Goal: Find specific page/section: Find specific page/section

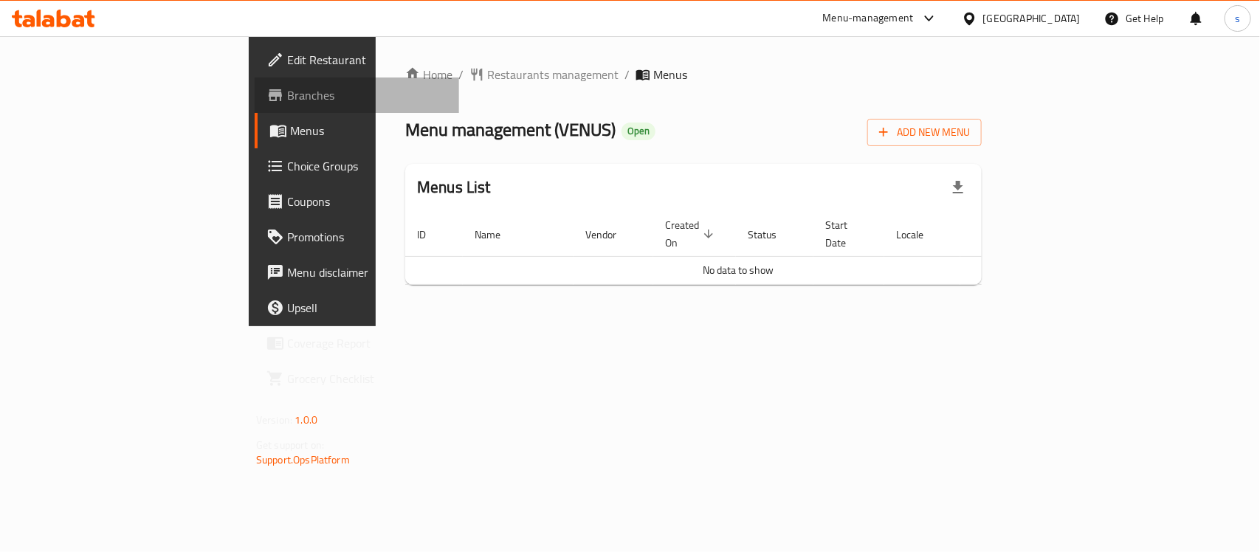
click at [287, 91] on span "Branches" at bounding box center [367, 95] width 160 height 18
click at [287, 100] on span "Branches" at bounding box center [367, 95] width 160 height 18
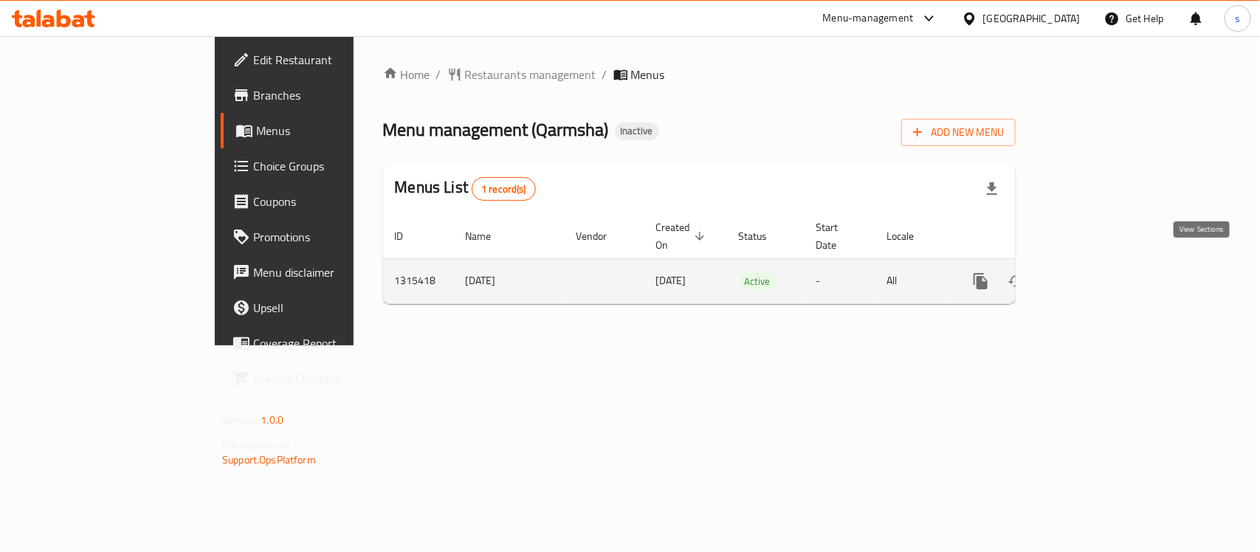
click at [1096, 272] on icon "enhanced table" at bounding box center [1088, 281] width 18 height 18
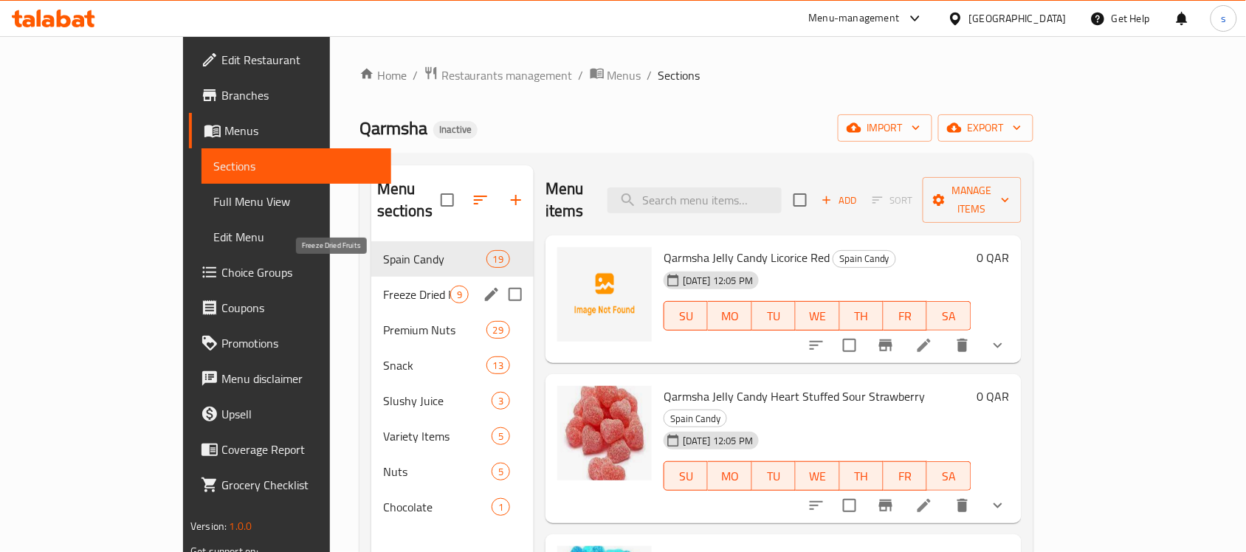
click at [383, 286] on span "Freeze Dried Fruits" at bounding box center [416, 295] width 67 height 18
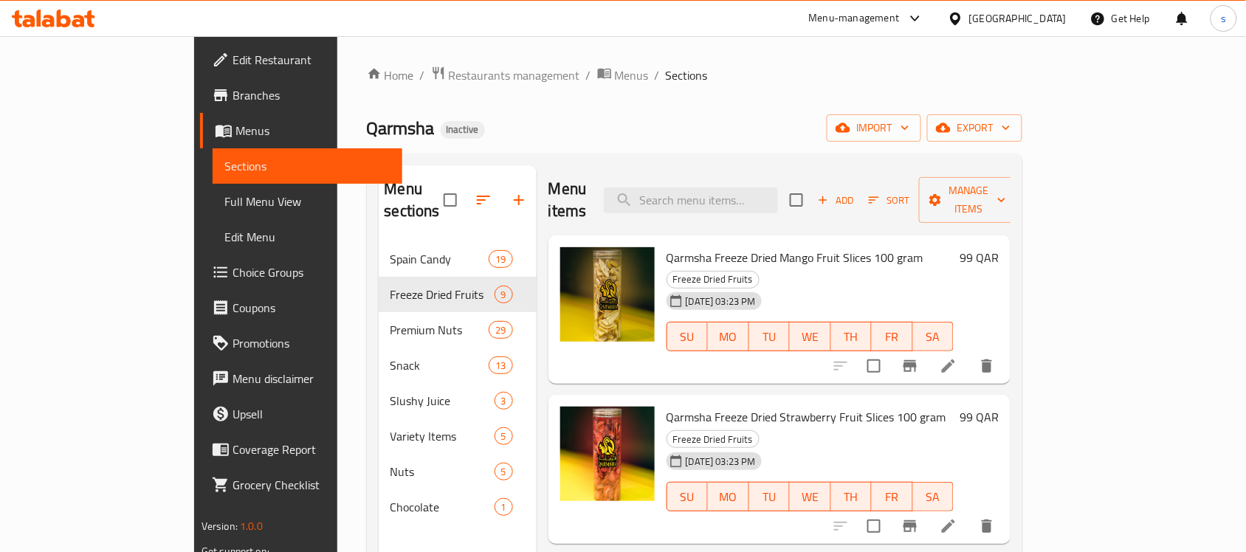
click at [667, 247] on span "Qarmsha Freeze Dried Mango Fruit Slices 100 gram" at bounding box center [795, 258] width 257 height 22
copy h6 "Qarmsha Freeze Dried Mango Fruit Slices 100 gram"
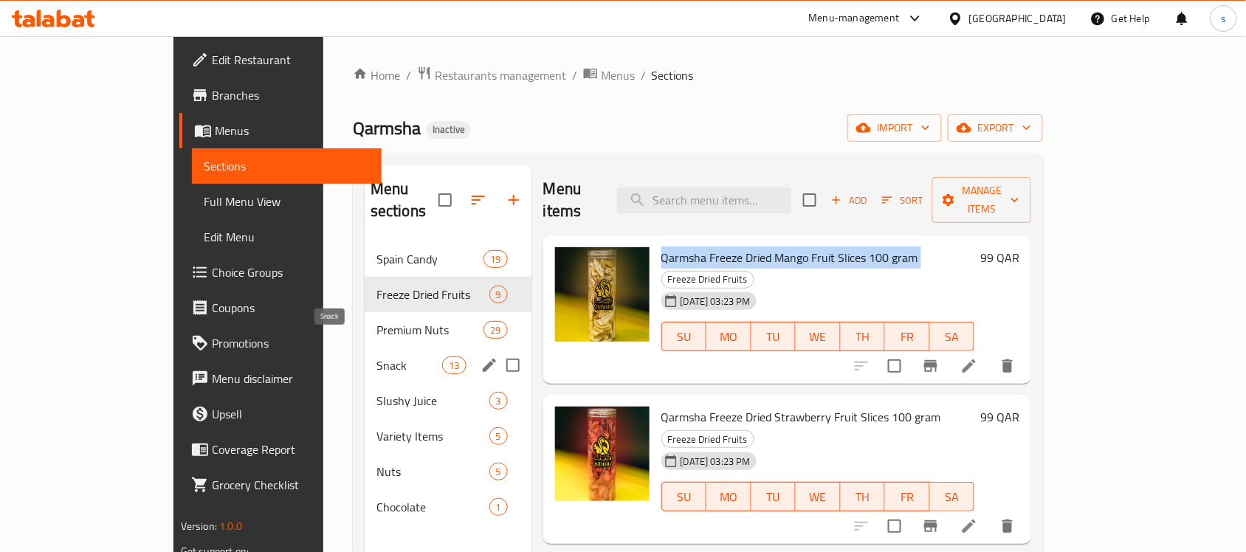
click at [376, 357] on span "Snack" at bounding box center [409, 366] width 66 height 18
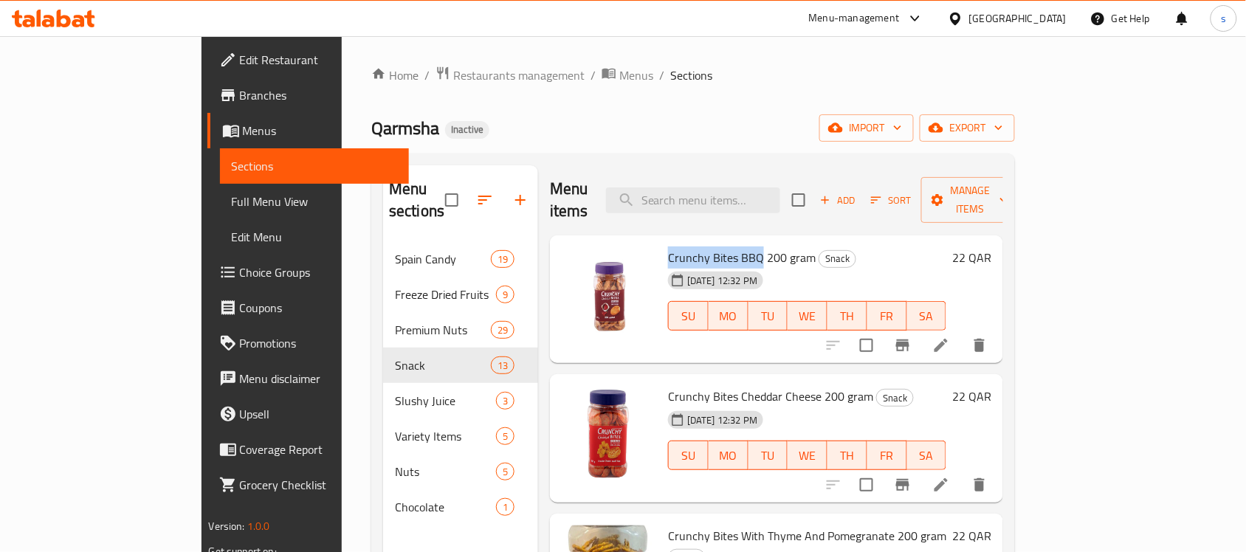
drag, startPoint x: 620, startPoint y: 233, endPoint x: 711, endPoint y: 238, distance: 91.0
click at [711, 247] on span "Crunchy Bites BBQ 200 gram" at bounding box center [742, 258] width 148 height 22
copy span "Crunchy Bites BBQ"
click at [662, 241] on div "Crunchy Bites BBQ 200 gram Snack [DATE] 12:32 PM SU MO TU WE TH FR SA" at bounding box center [807, 299] width 290 height 117
drag, startPoint x: 618, startPoint y: 238, endPoint x: 707, endPoint y: 238, distance: 89.3
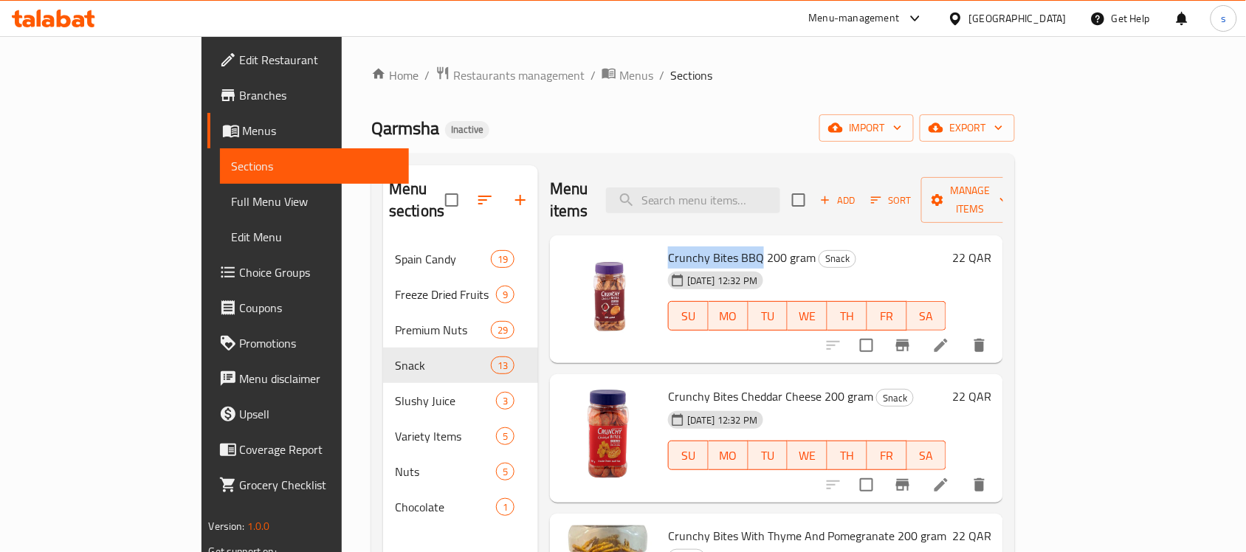
click at [707, 247] on span "Crunchy Bites BBQ 200 gram" at bounding box center [742, 258] width 148 height 22
copy span "Crunchy Bites BBQ"
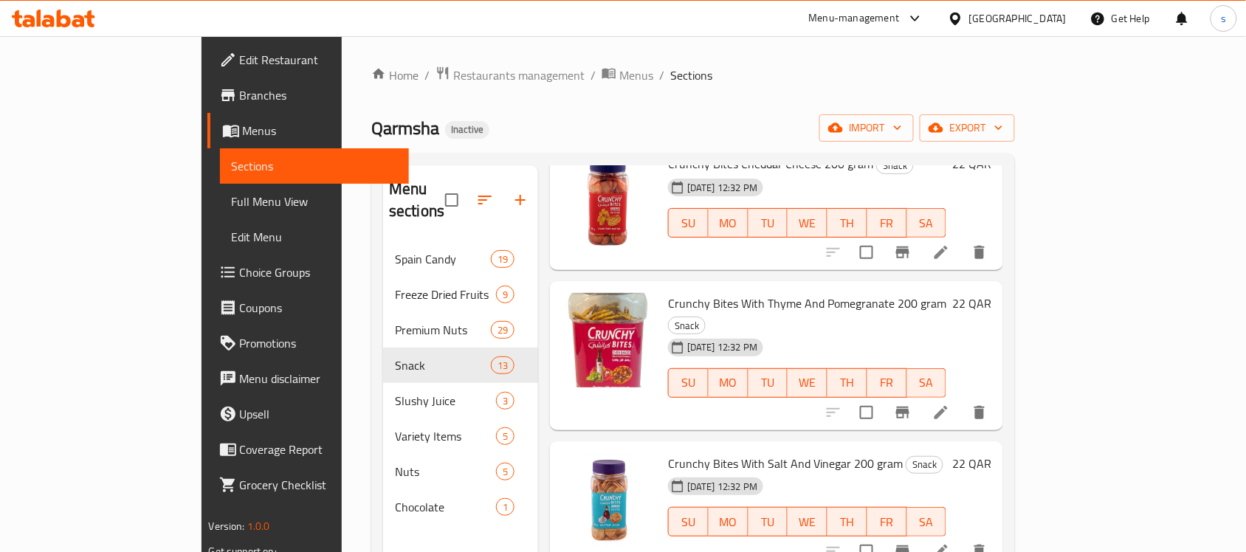
scroll to position [277, 0]
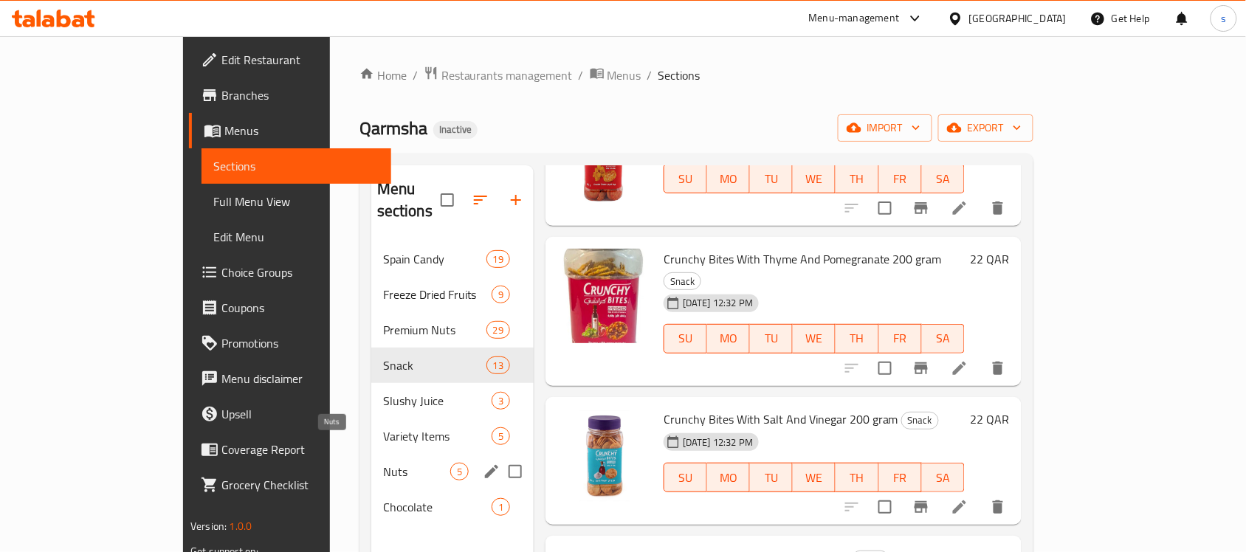
click at [383, 463] on span "Nuts" at bounding box center [416, 472] width 67 height 18
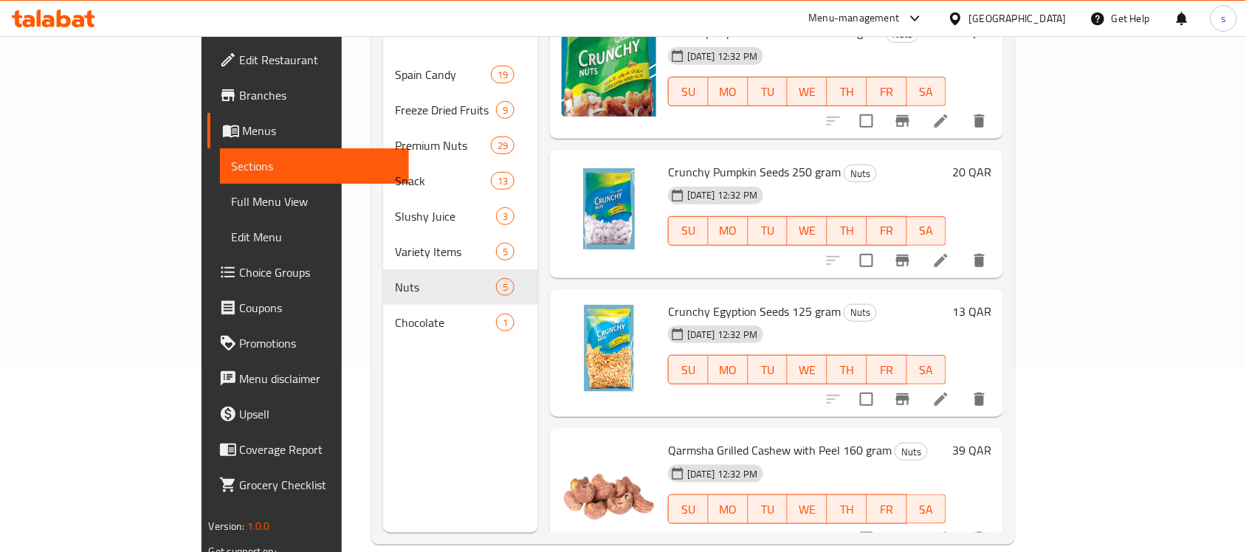
scroll to position [207, 0]
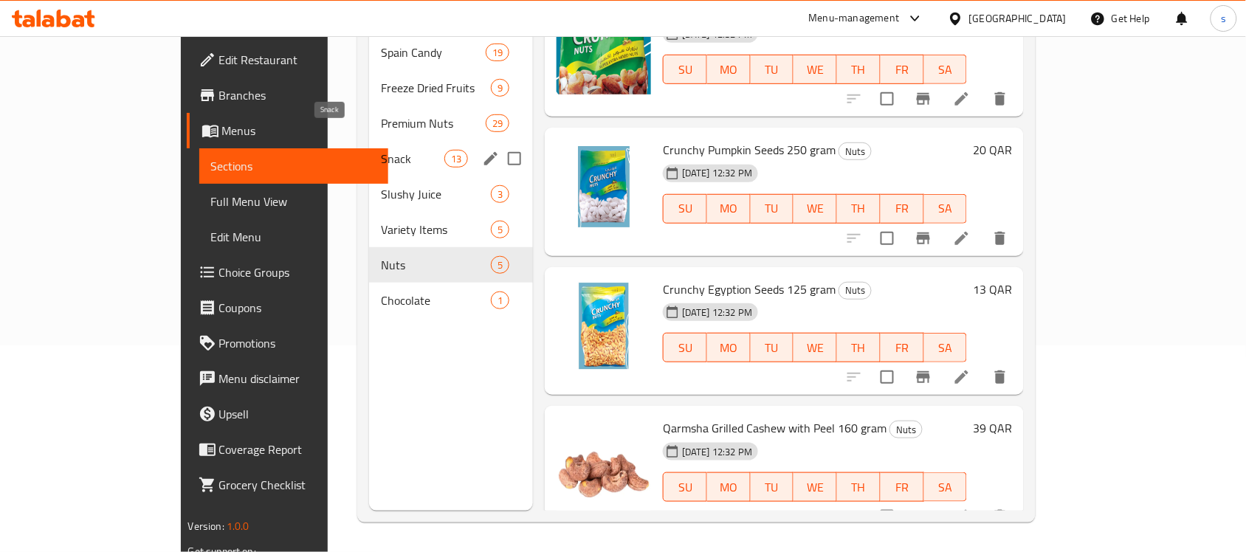
click at [381, 150] on span "Snack" at bounding box center [412, 159] width 63 height 18
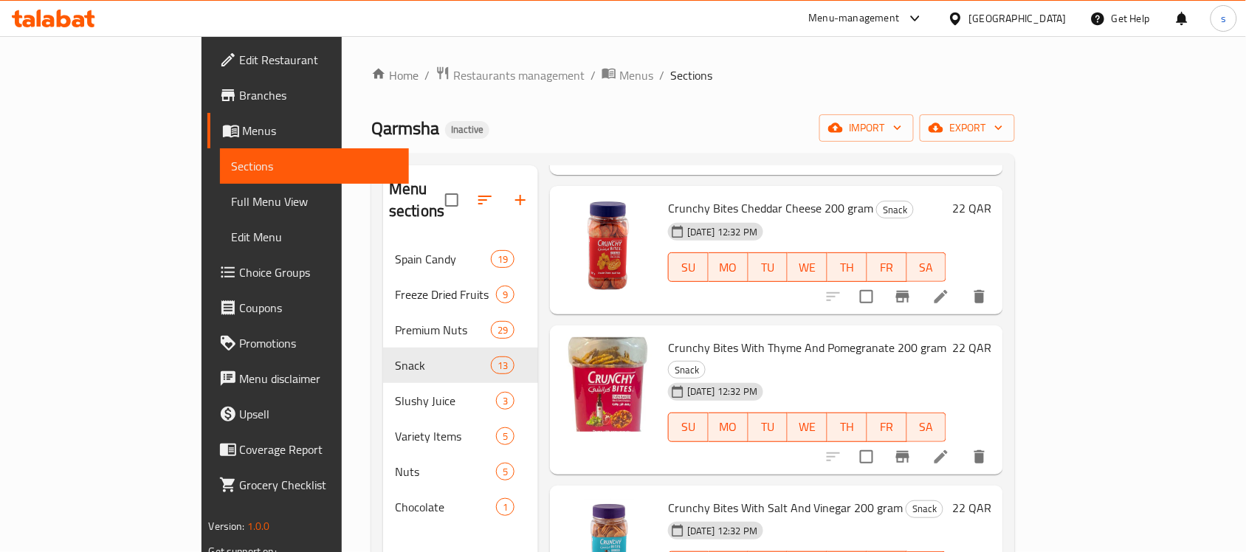
scroll to position [185, 0]
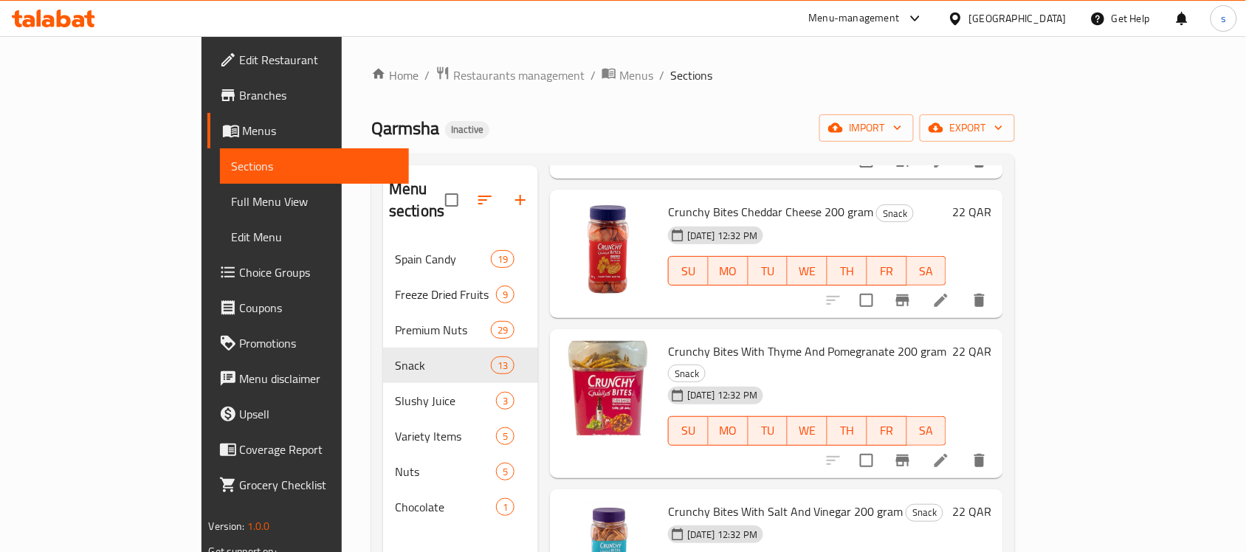
click at [805, 340] on span "Crunchy Bites With Thyme And Pomegranate 200 gram" at bounding box center [807, 351] width 278 height 22
copy span "Pomegranate"
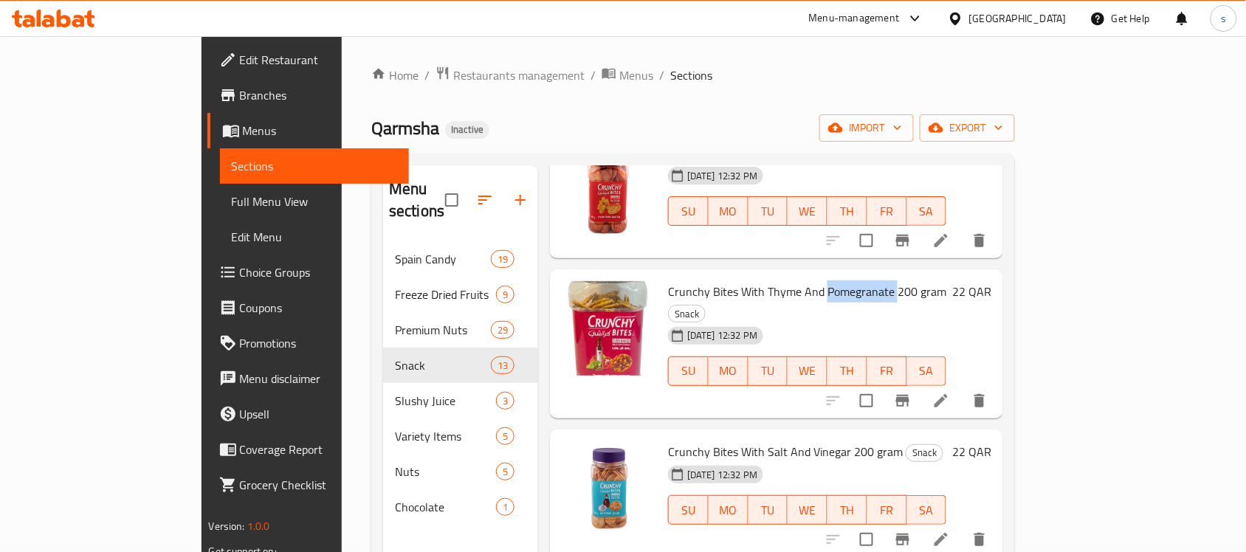
scroll to position [277, 0]
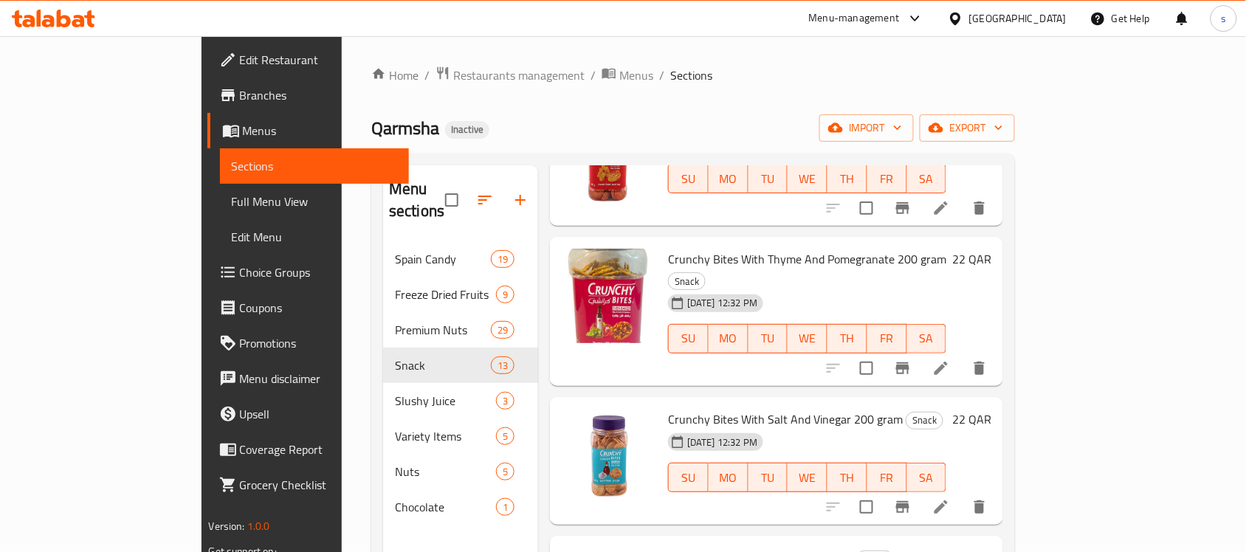
click at [774, 408] on span "Crunchy Bites With Salt And Vinegar 200 gram" at bounding box center [785, 419] width 235 height 22
copy span "Vinegar"
click at [668, 248] on span "Crunchy Bites With Thyme And Pomegranate 200 gram" at bounding box center [807, 259] width 278 height 22
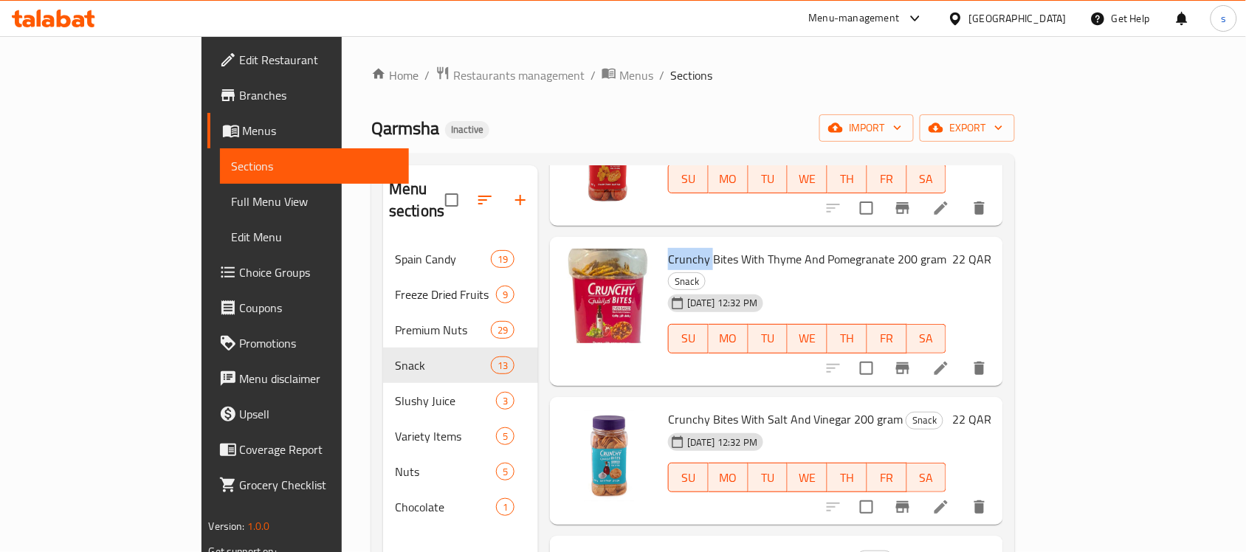
copy span "Crunchy"
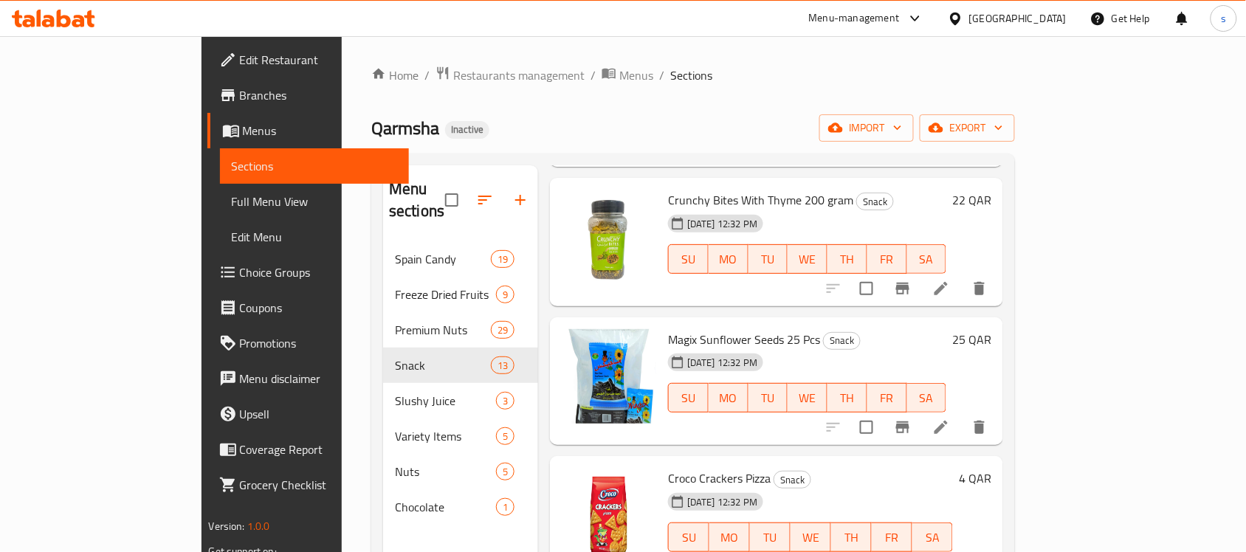
scroll to position [646, 0]
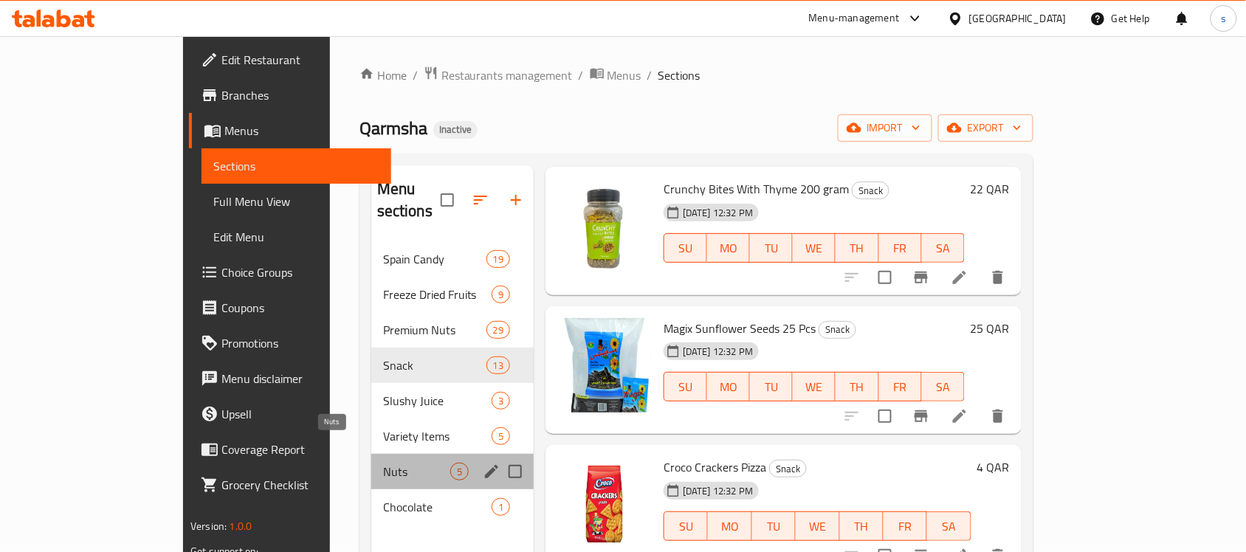
click at [383, 463] on span "Nuts" at bounding box center [416, 472] width 67 height 18
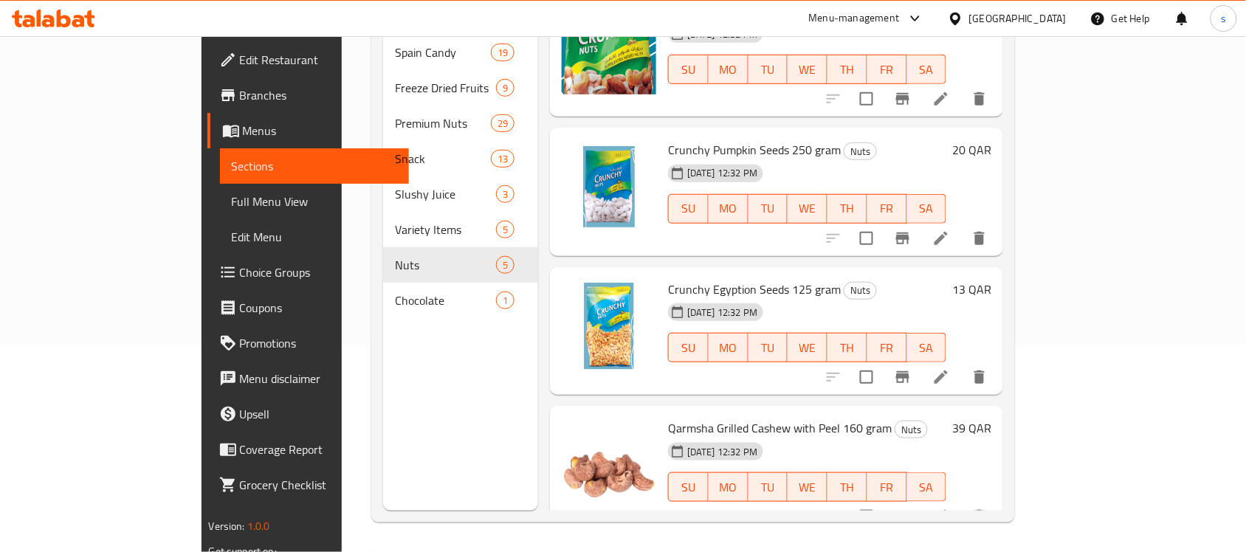
scroll to position [207, 0]
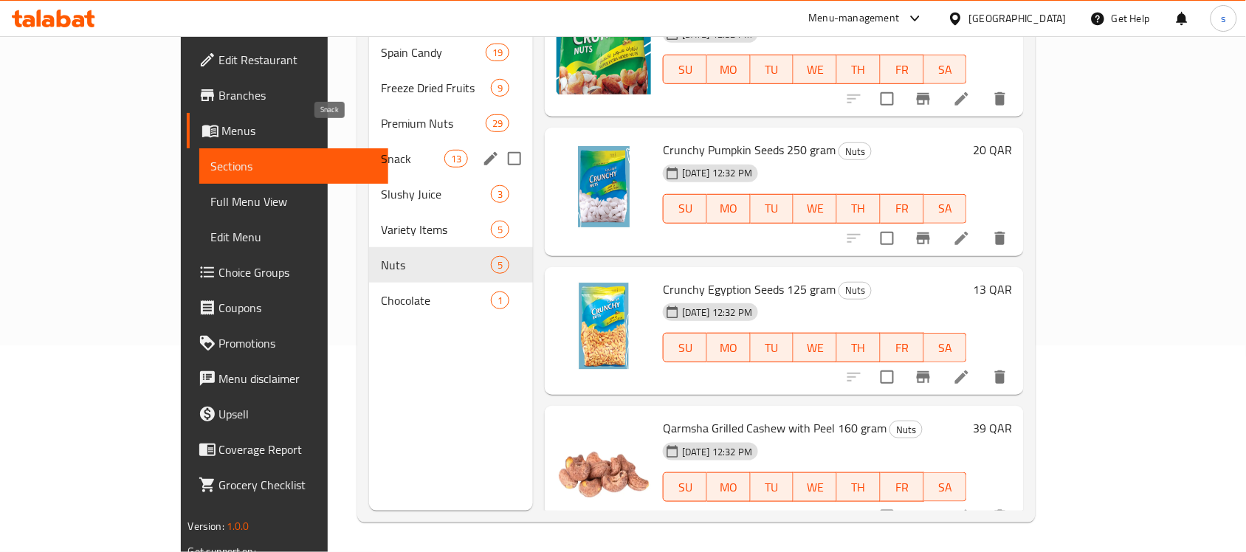
click at [381, 150] on span "Snack" at bounding box center [412, 159] width 63 height 18
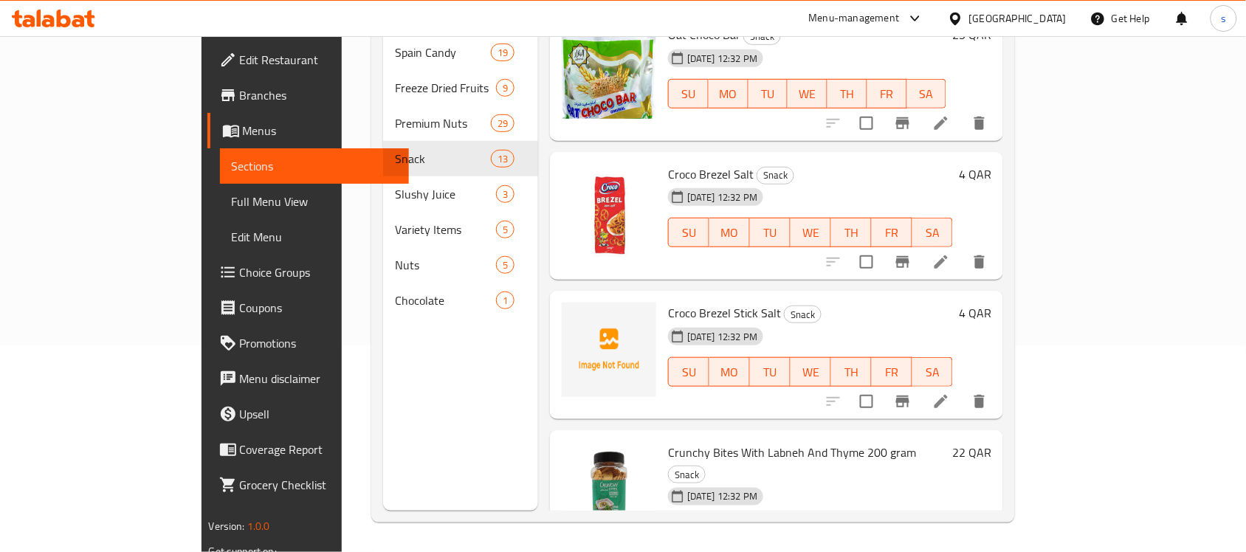
scroll to position [1293, 0]
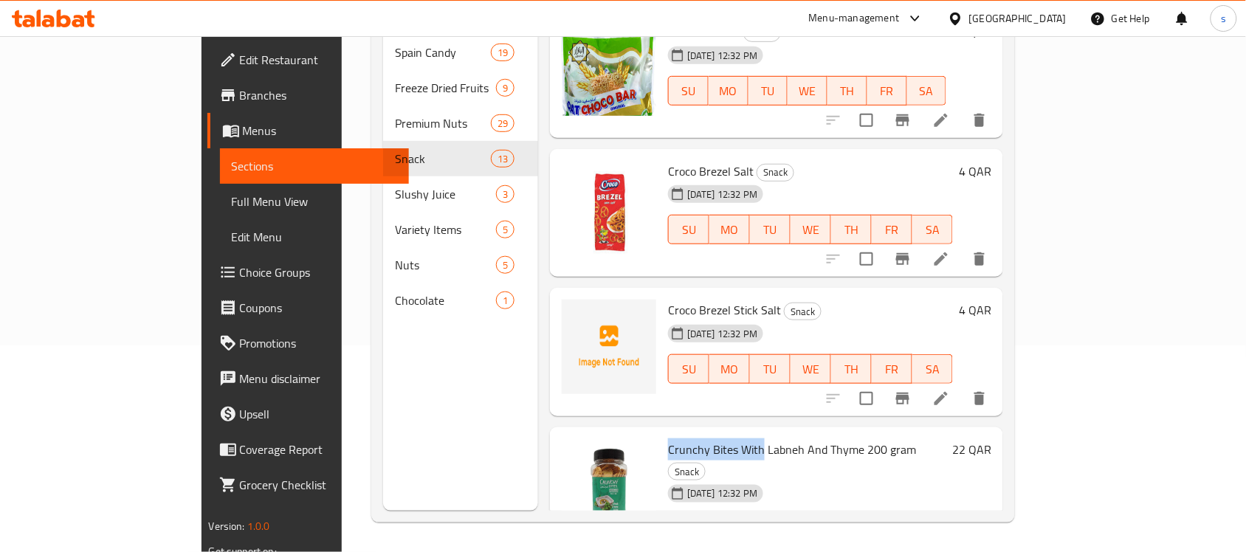
drag, startPoint x: 618, startPoint y: 405, endPoint x: 712, endPoint y: 410, distance: 94.6
click at [712, 438] on span "Crunchy Bites With Labneh And Thyme 200 gram" at bounding box center [792, 449] width 248 height 22
copy span "Crunchy Bites With"
click at [749, 438] on span "Crunchy Bites With Labneh And Thyme 200 gram" at bounding box center [792, 449] width 248 height 22
drag, startPoint x: 714, startPoint y: 407, endPoint x: 740, endPoint y: 403, distance: 26.8
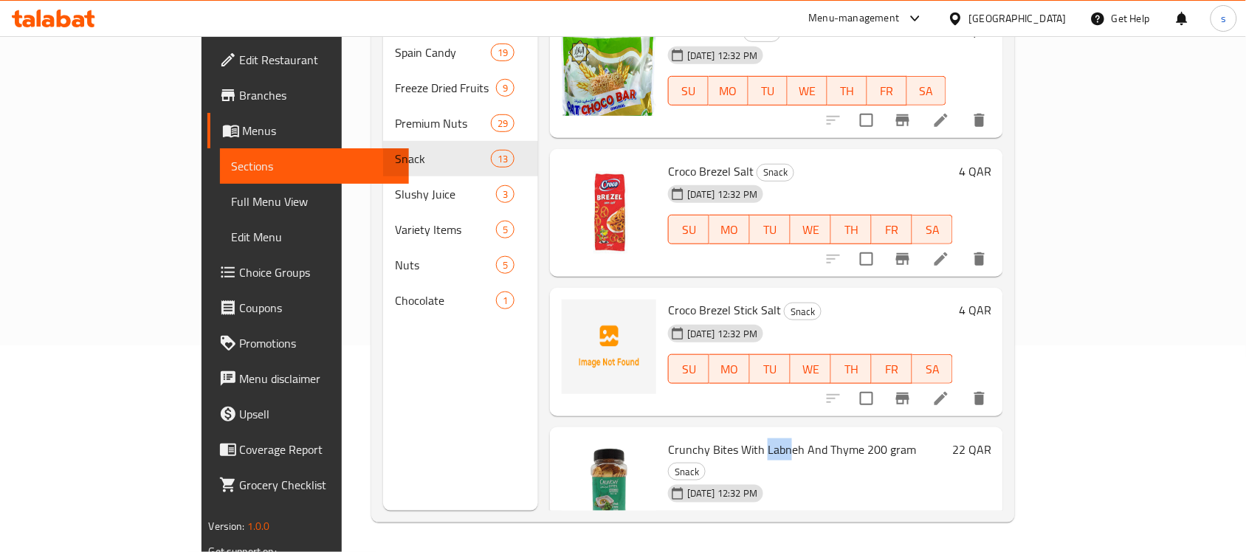
click at [740, 438] on span "Crunchy Bites With Labneh And Thyme 200 gram" at bounding box center [792, 449] width 248 height 22
click at [729, 438] on span "Crunchy Bites With Labneh And Thyme 200 gram" at bounding box center [792, 449] width 248 height 22
drag, startPoint x: 748, startPoint y: 405, endPoint x: 621, endPoint y: 393, distance: 127.5
click at [668, 438] on span "Crunchy Bites With Labneh And Thyme 200 gram" at bounding box center [792, 449] width 248 height 22
copy span "Crunchy Bites With Labneh"
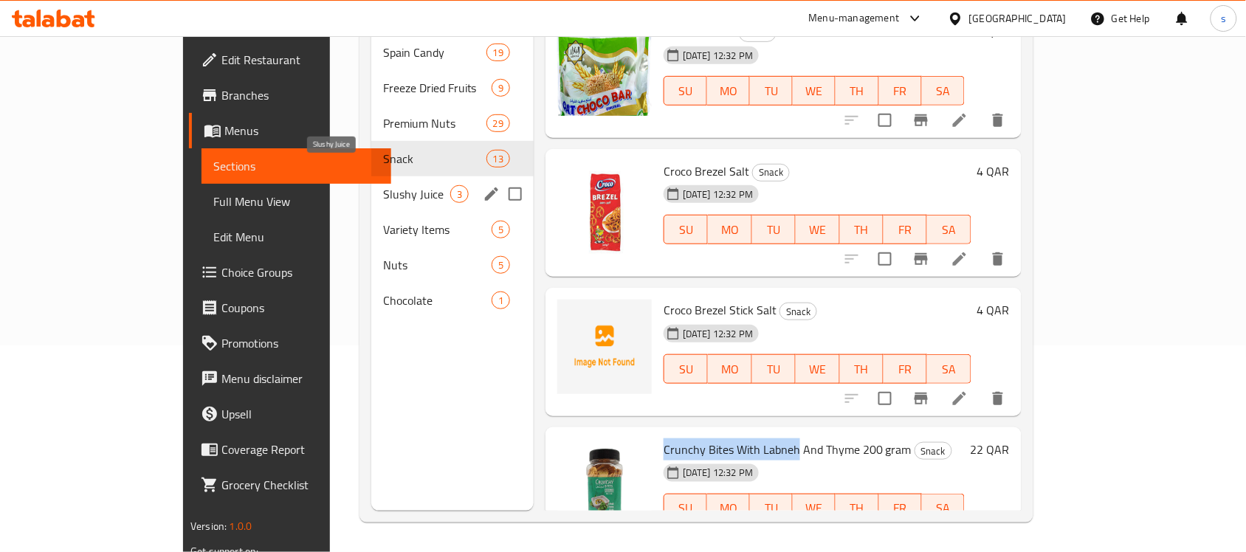
click at [383, 185] on span "Slushy Juice" at bounding box center [416, 194] width 67 height 18
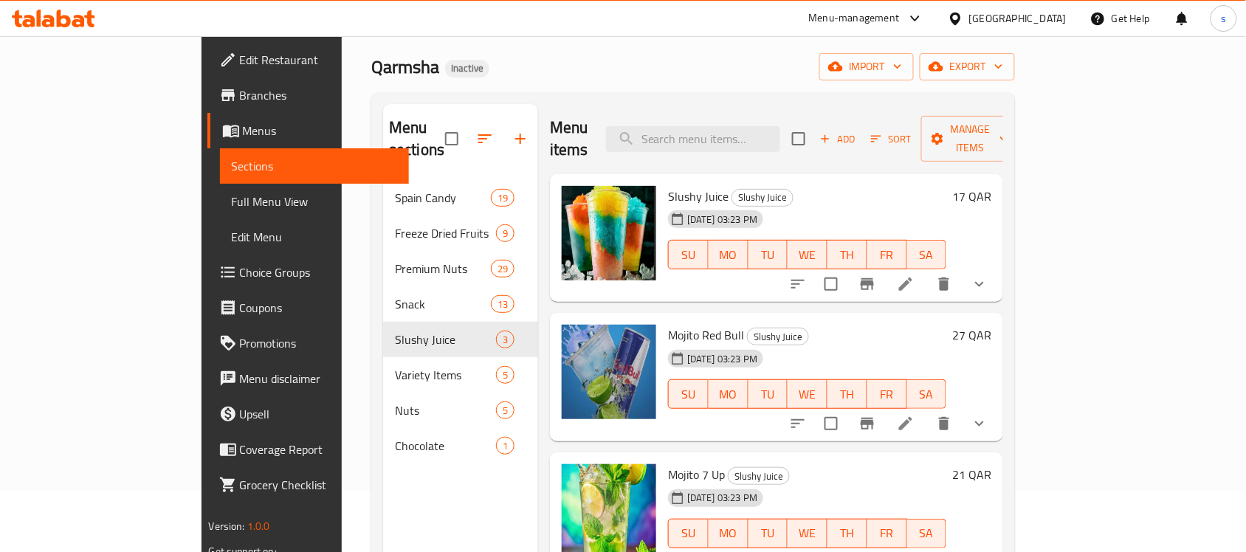
scroll to position [207, 0]
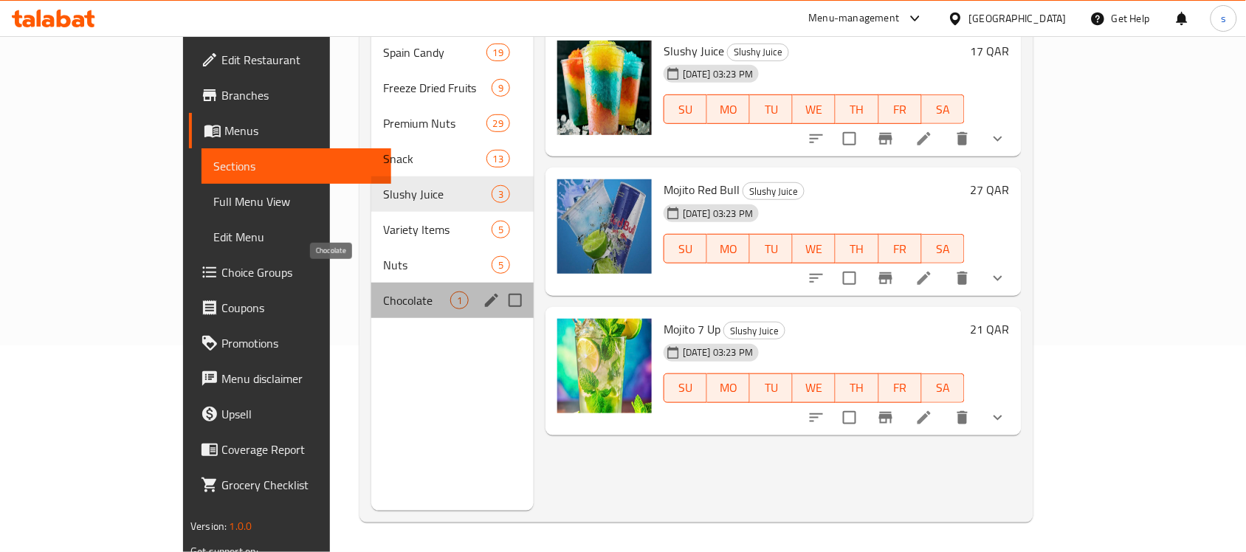
click at [383, 292] on span "Chocolate" at bounding box center [416, 301] width 67 height 18
